Goal: Task Accomplishment & Management: Manage account settings

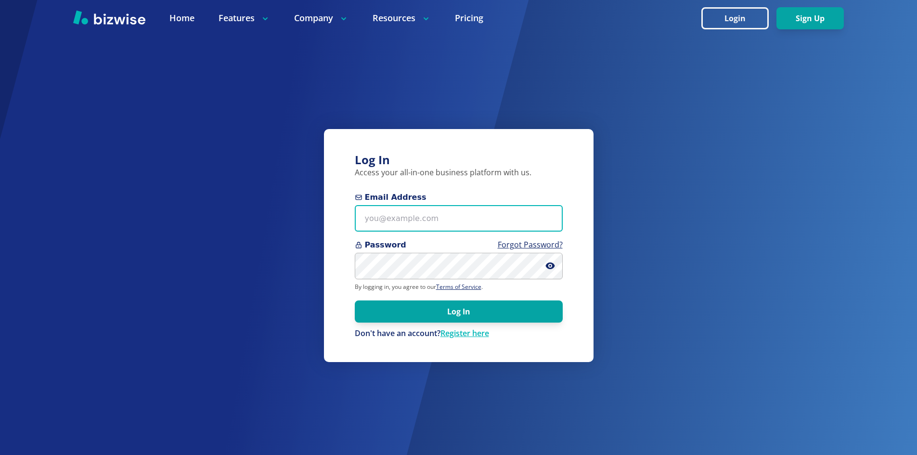
click at [435, 220] on input "Email Address" at bounding box center [459, 218] width 208 height 26
type input "sam@biotechintl.com"
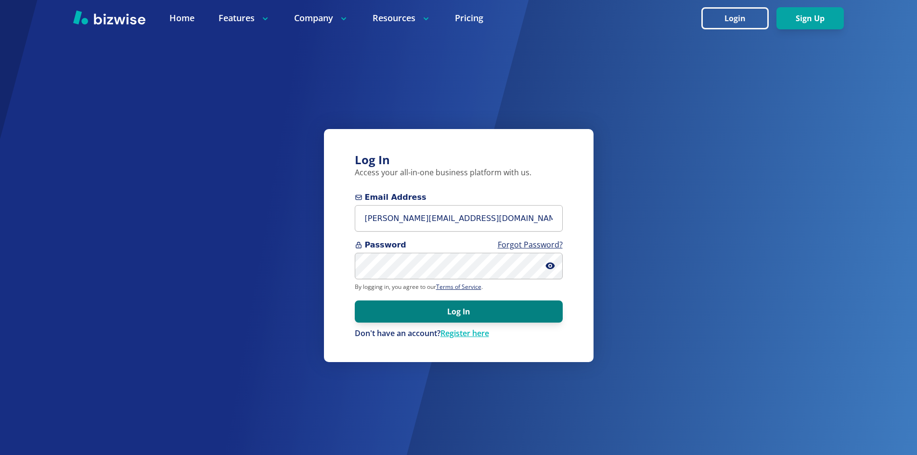
click at [457, 308] on button "Log In" at bounding box center [459, 311] width 208 height 22
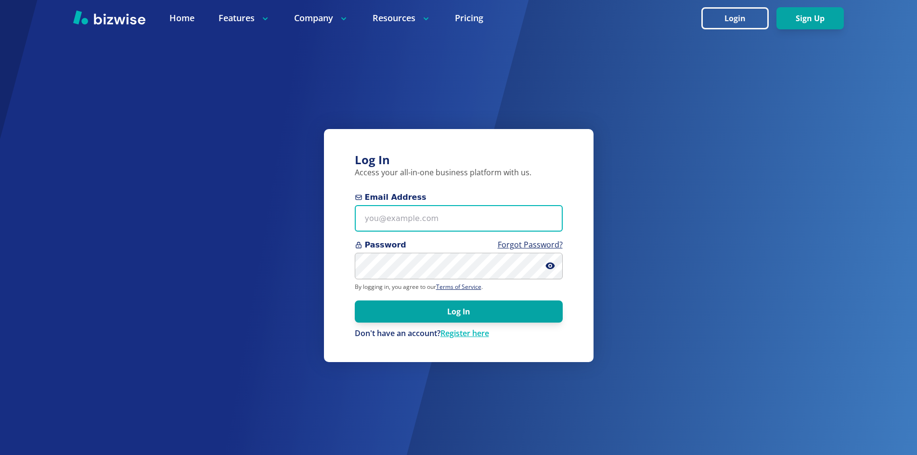
click at [444, 218] on input "Email Address" at bounding box center [459, 218] width 208 height 26
type input "sam@biotechintl.com"
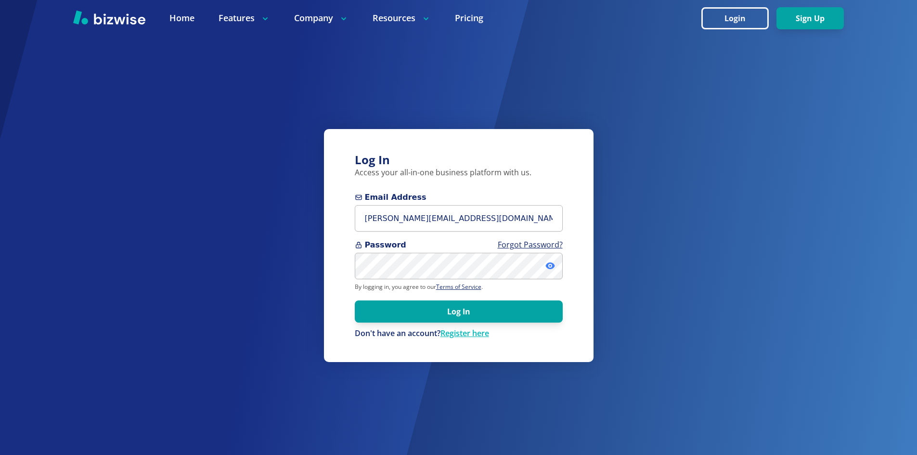
click at [549, 265] on icon at bounding box center [551, 266] width 10 height 10
click at [549, 264] on icon at bounding box center [551, 266] width 10 height 10
click at [463, 309] on button "Log In" at bounding box center [459, 311] width 208 height 22
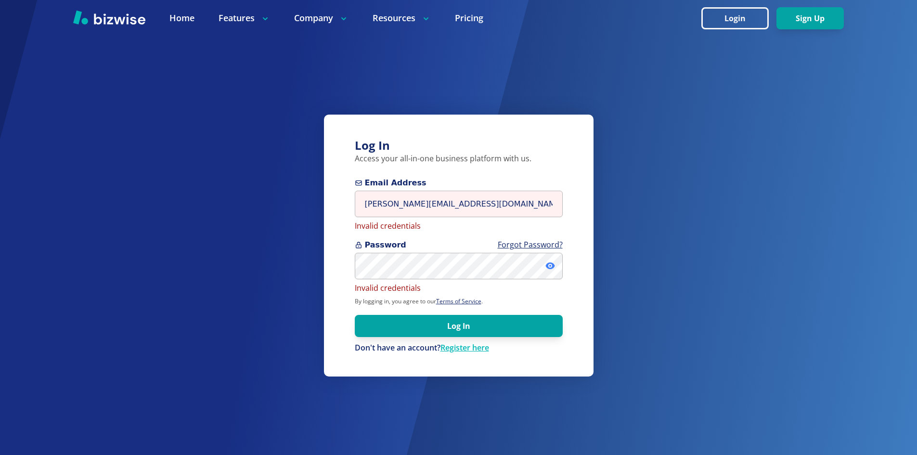
click at [551, 265] on icon at bounding box center [551, 266] width 10 height 10
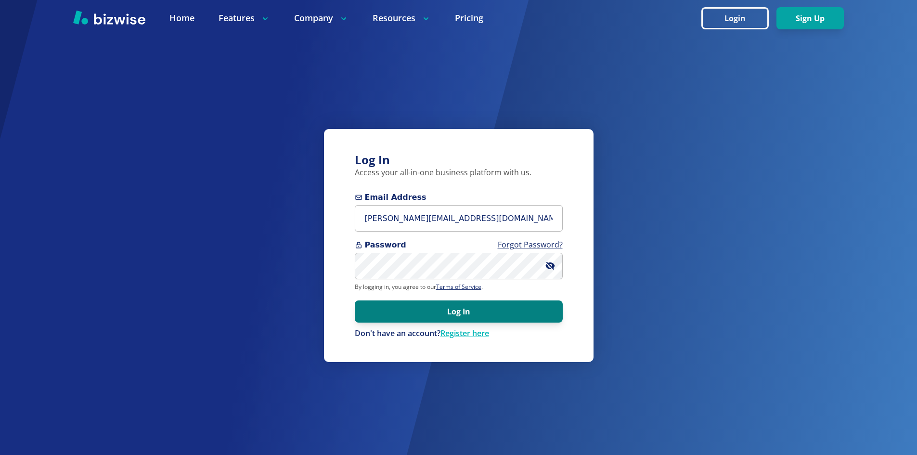
click at [455, 311] on button "Log In" at bounding box center [459, 311] width 208 height 22
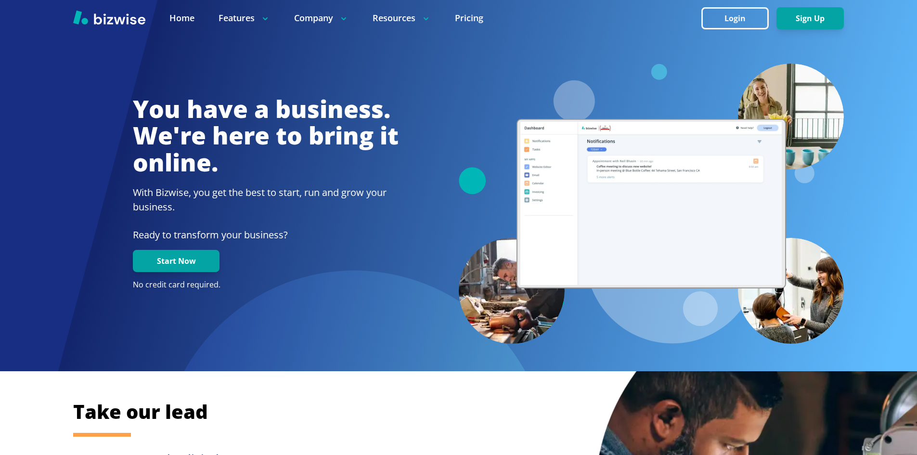
click at [116, 16] on img at bounding box center [109, 17] width 72 height 14
click at [742, 15] on button "Login" at bounding box center [735, 18] width 67 height 22
